Goal: Information Seeking & Learning: Learn about a topic

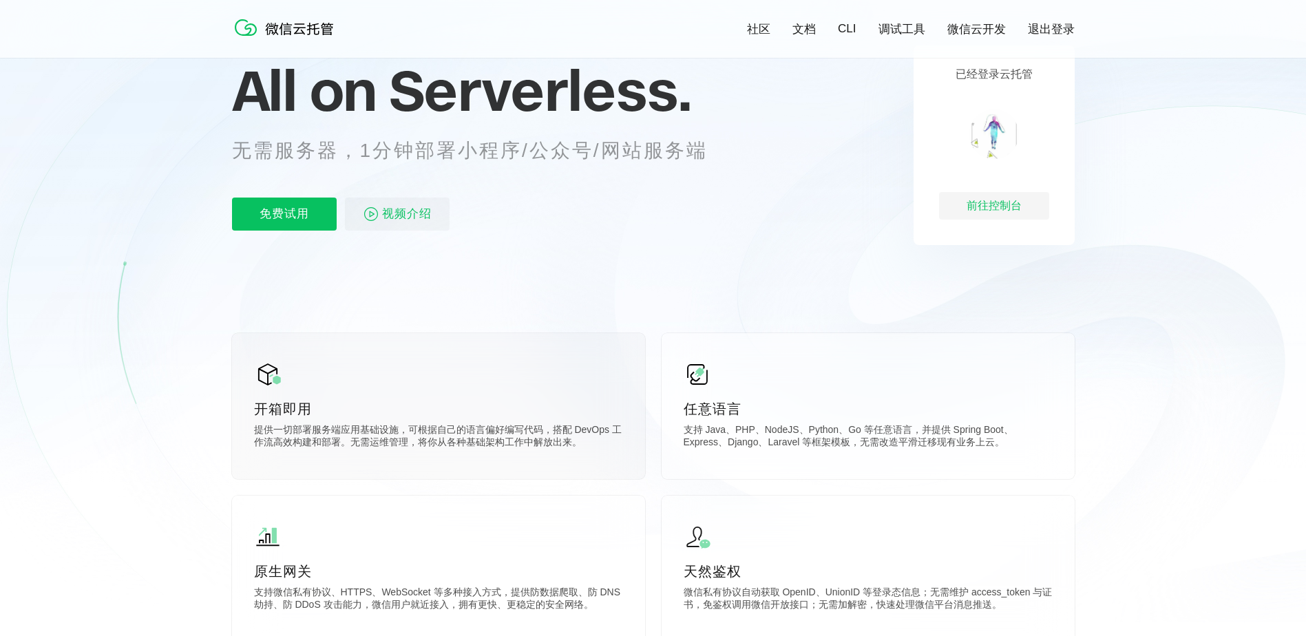
scroll to position [275, 0]
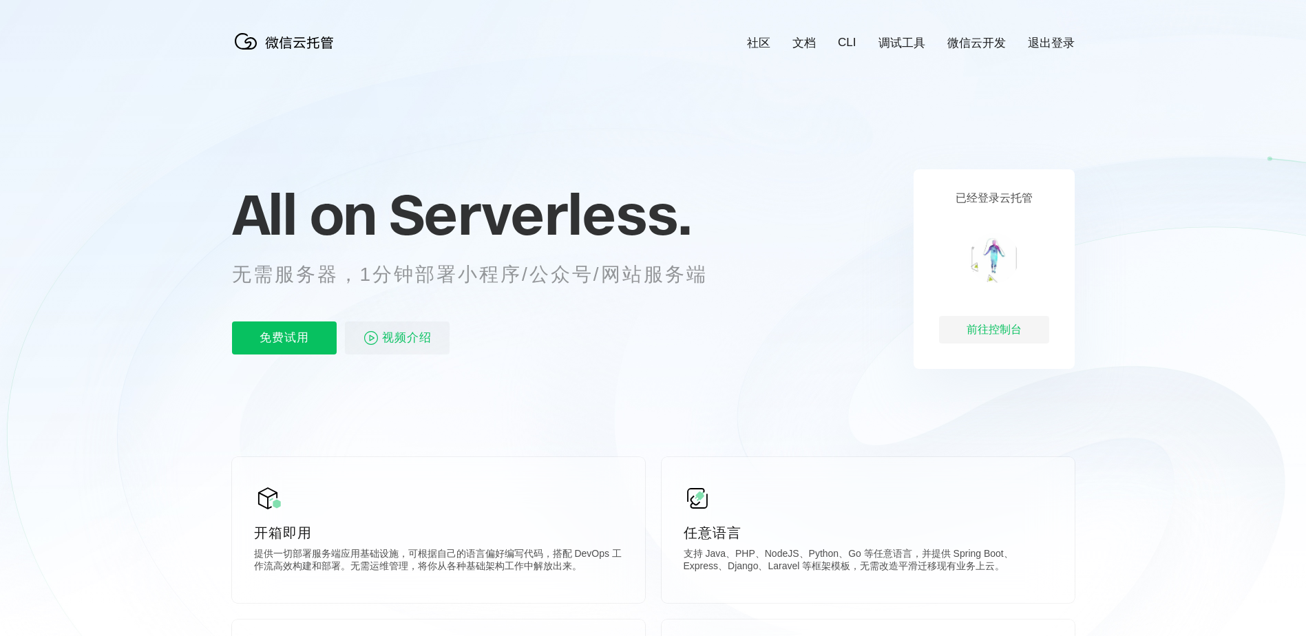
scroll to position [0, 2449]
click at [1037, 331] on div "前往控制台" at bounding box center [994, 330] width 110 height 28
click at [392, 337] on span "视频介绍" at bounding box center [407, 338] width 50 height 33
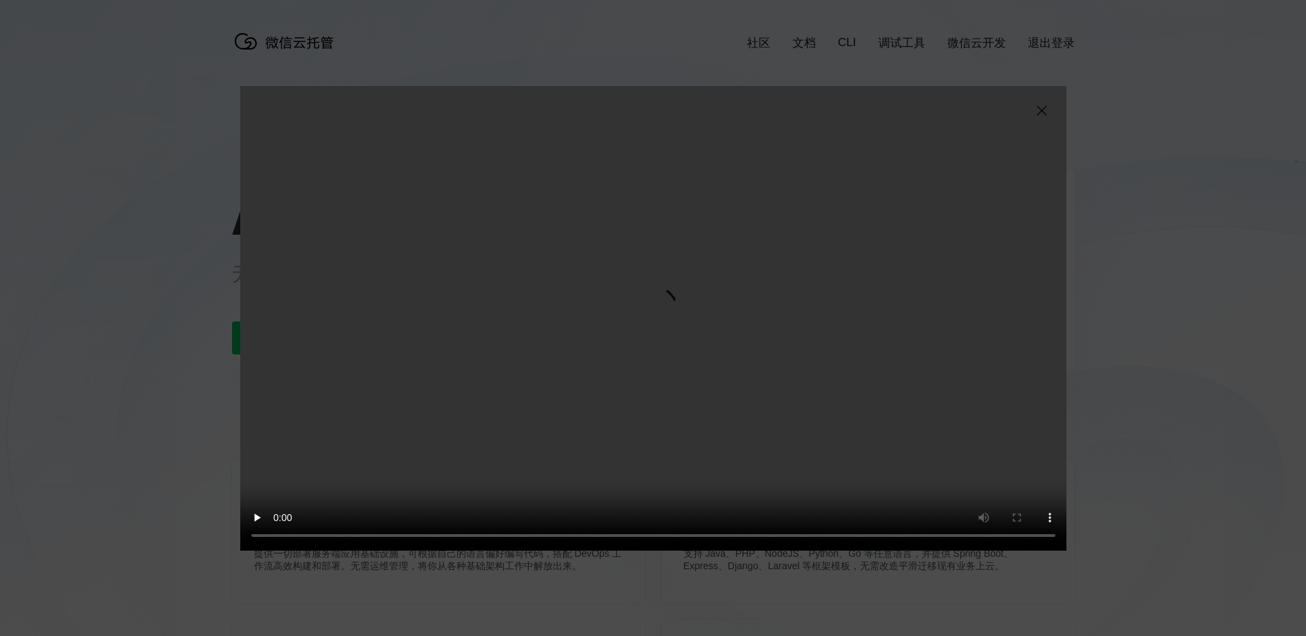
scroll to position [0, 2449]
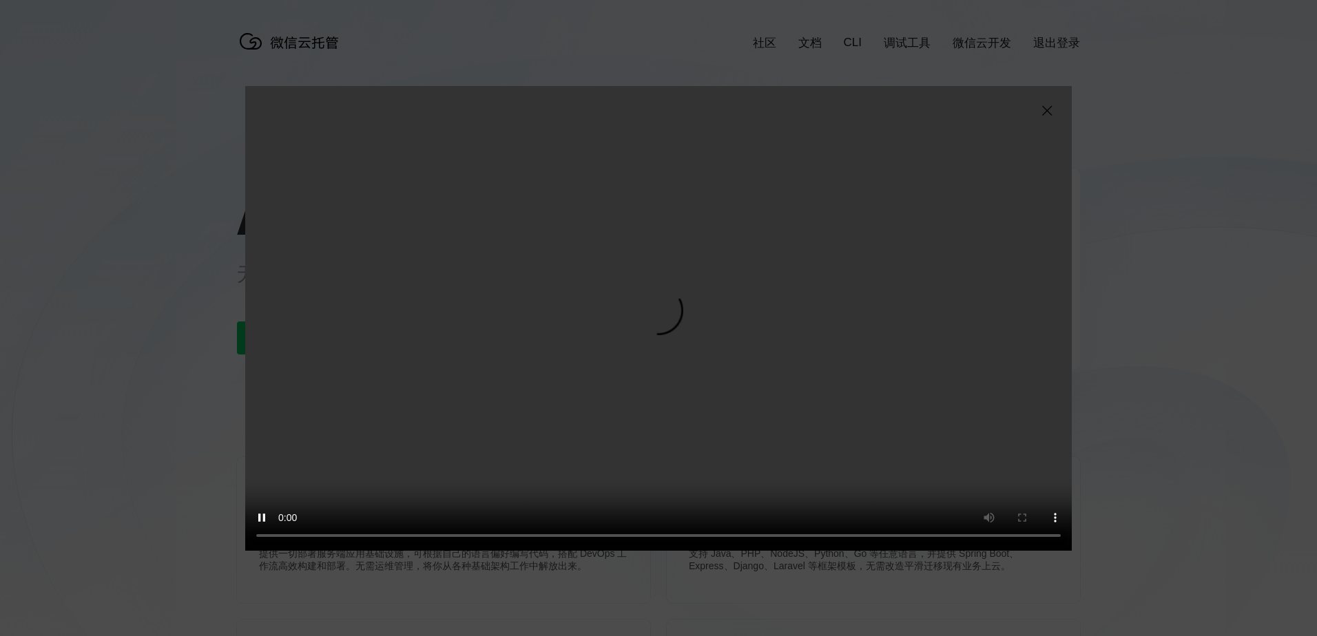
click at [1047, 109] on img at bounding box center [1046, 111] width 17 height 17
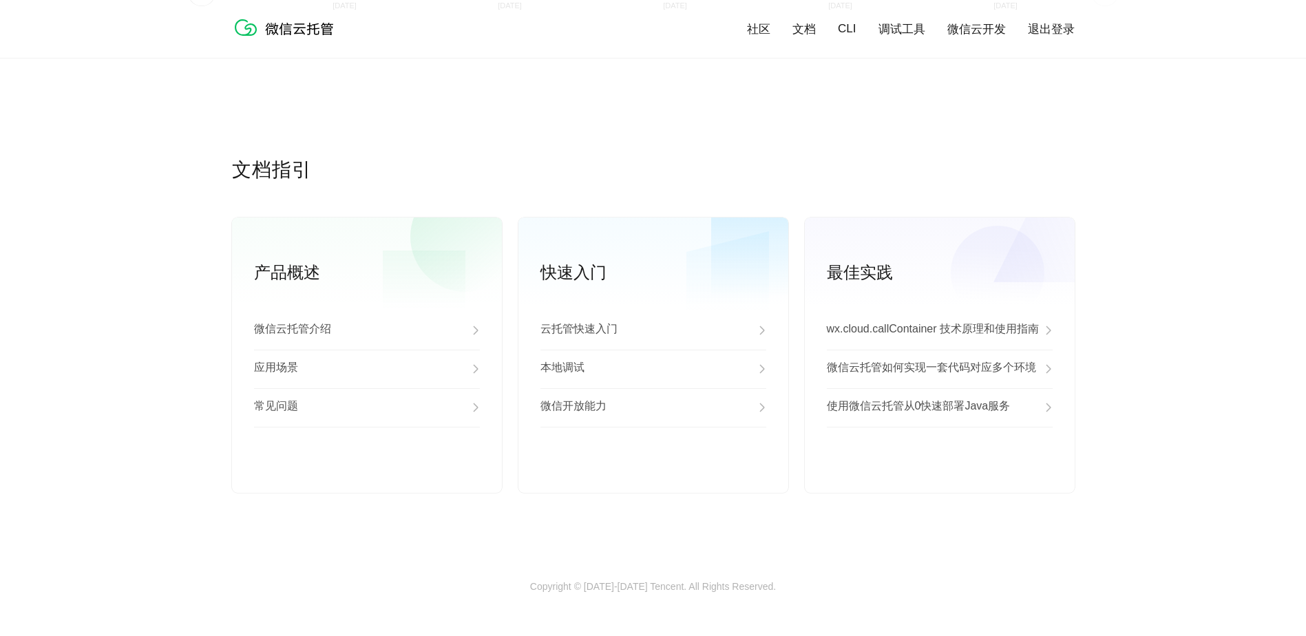
scroll to position [3406, 0]
